Goal: Navigation & Orientation: Understand site structure

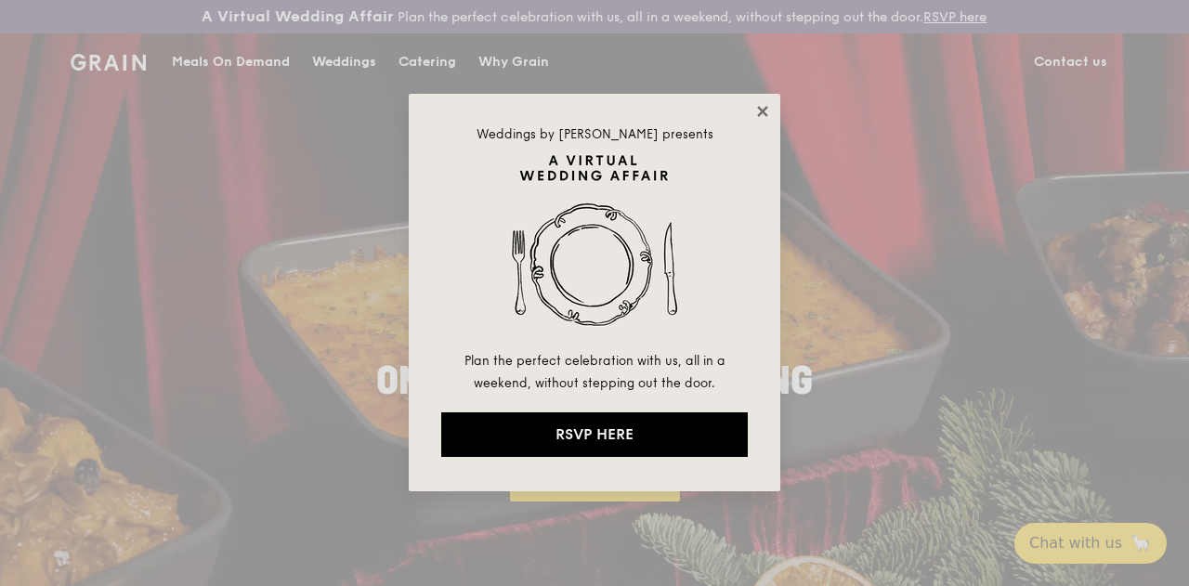
click at [762, 112] on icon at bounding box center [762, 111] width 10 height 10
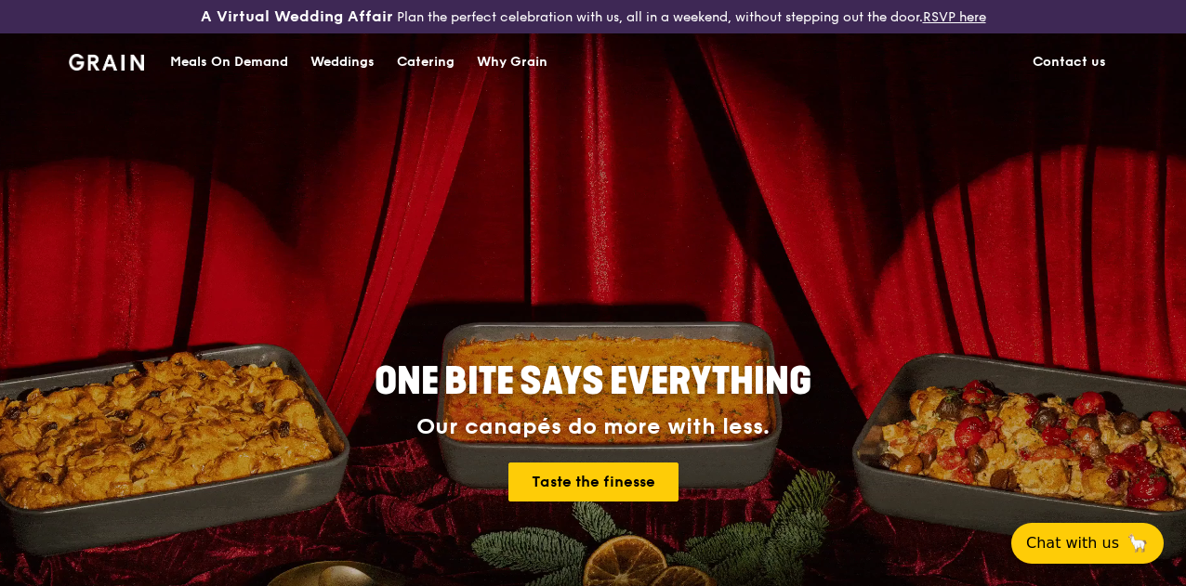
click at [519, 72] on div "Why Grain" at bounding box center [512, 62] width 71 height 56
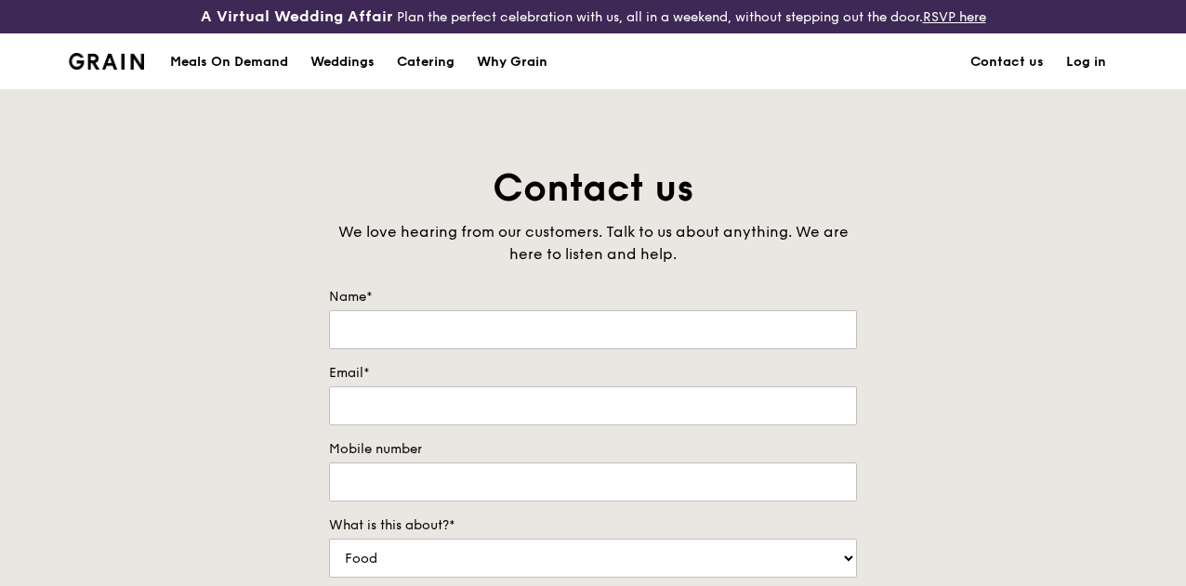
click at [538, 73] on div "Why Grain" at bounding box center [512, 62] width 71 height 56
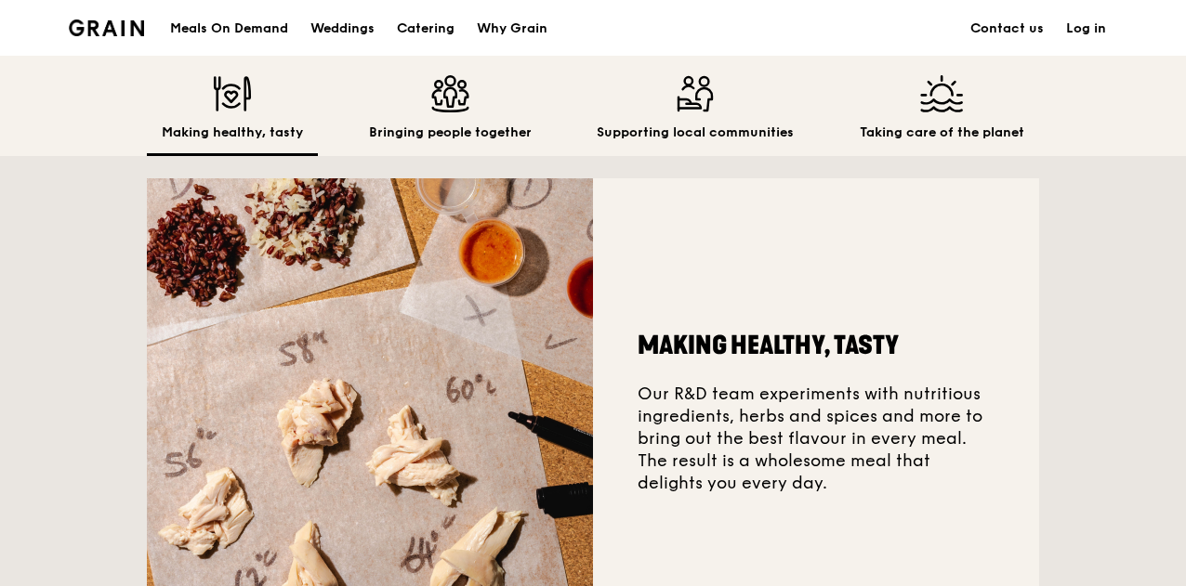
scroll to position [1208, 0]
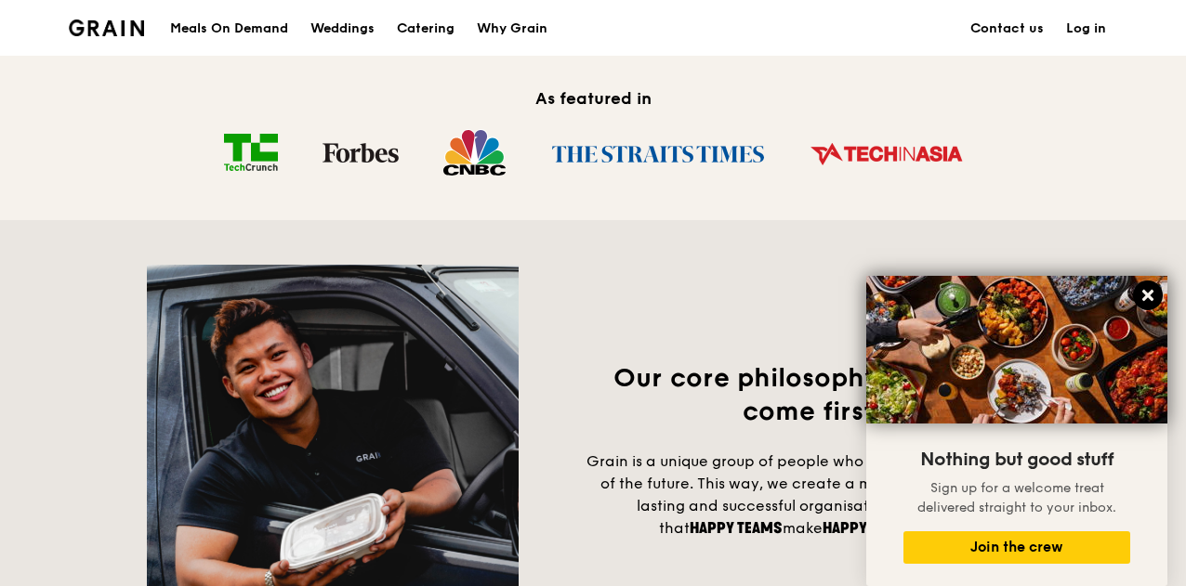
click at [1154, 290] on icon at bounding box center [1147, 295] width 17 height 17
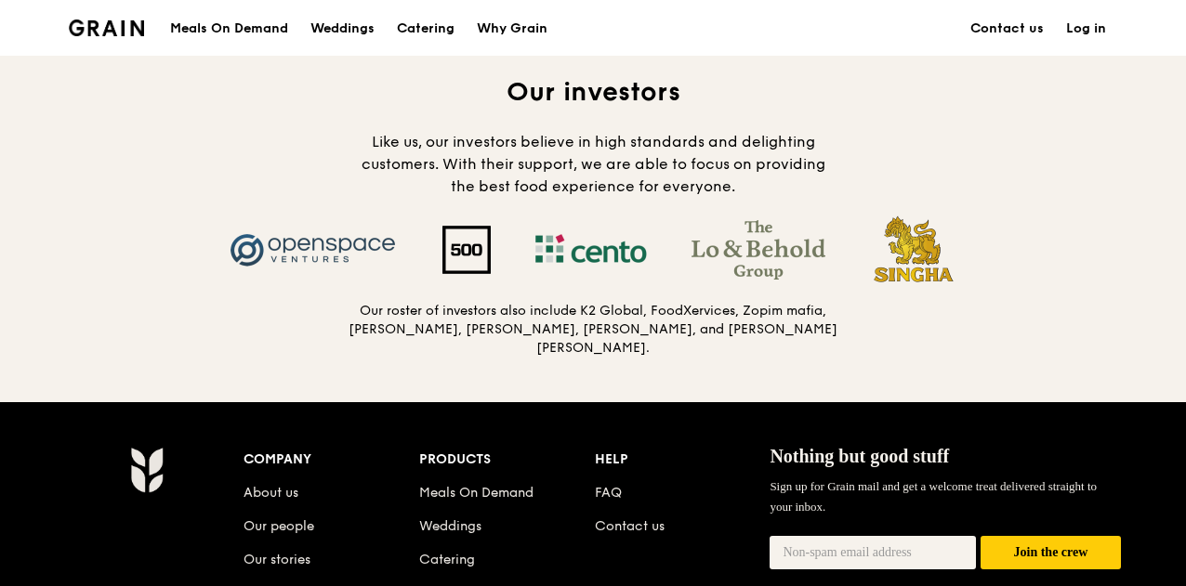
scroll to position [2241, 0]
